Goal: Task Accomplishment & Management: Manage account settings

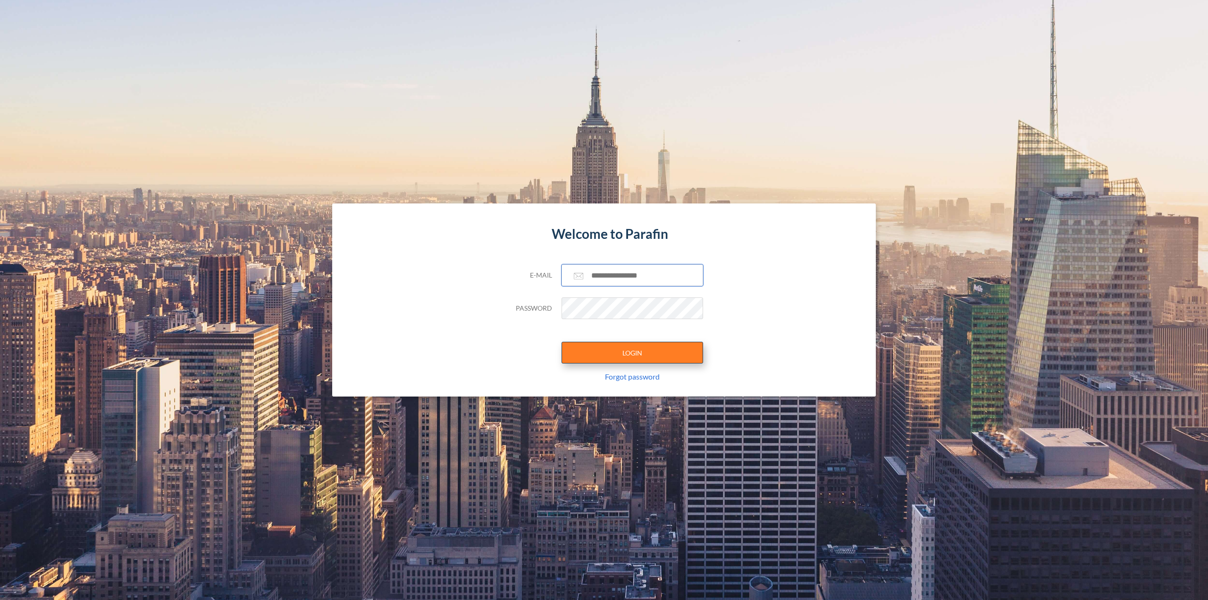
type input "**********"
click at [636, 355] on button "LOGIN" at bounding box center [633, 353] width 142 height 22
type input "**********"
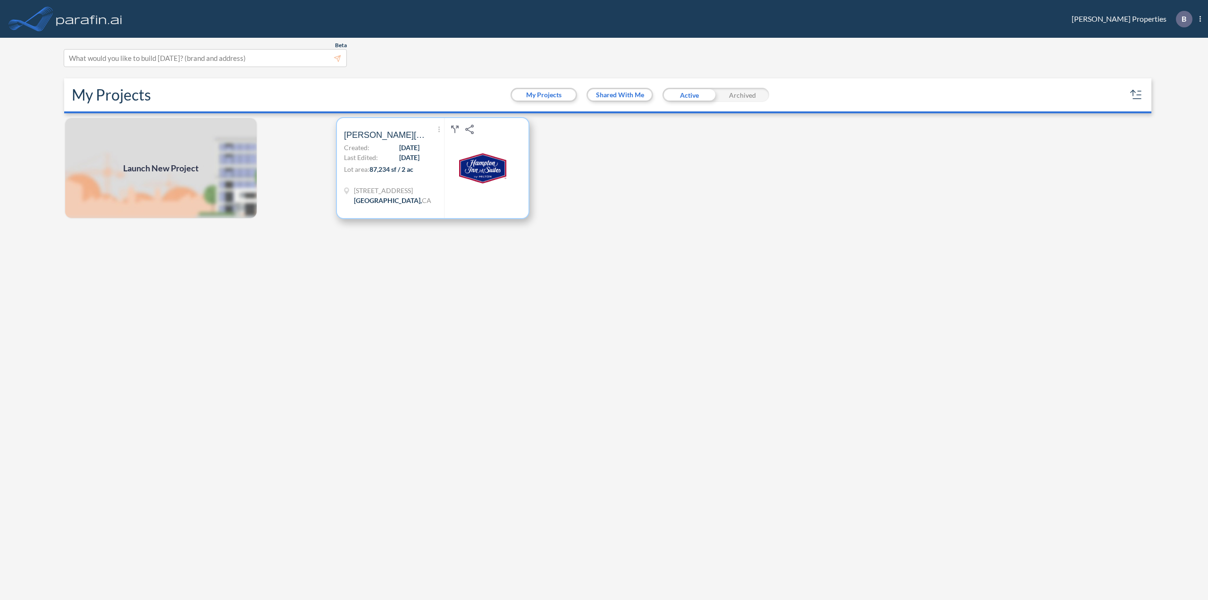
click at [432, 182] on div "Show More Created with sketchtool. Archive Reports Share a copy [PERSON_NAME] H…" at bounding box center [394, 168] width 100 height 100
